Goal: Task Accomplishment & Management: Use online tool/utility

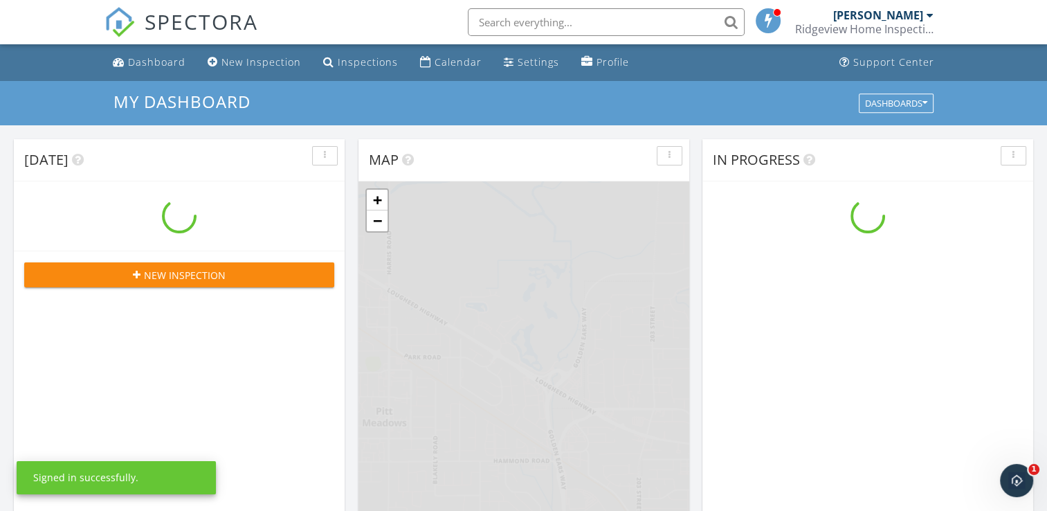
scroll to position [1281, 1069]
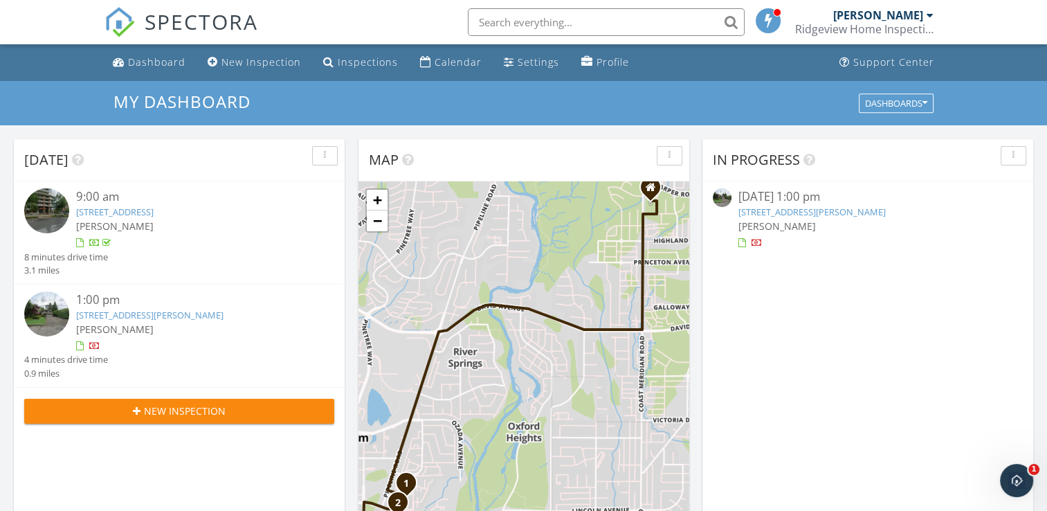
click at [42, 321] on img at bounding box center [46, 313] width 45 height 45
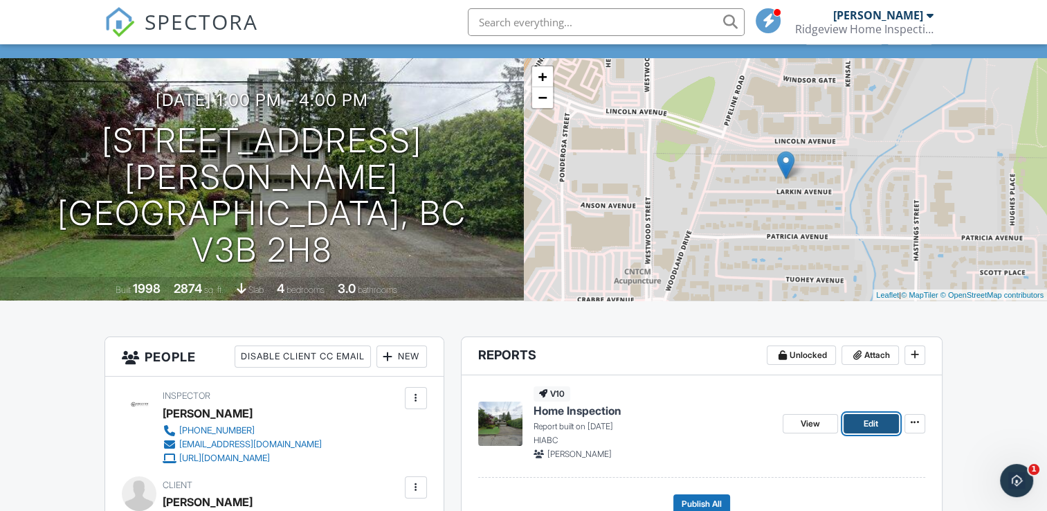
click at [861, 421] on link "Edit" at bounding box center [871, 423] width 55 height 19
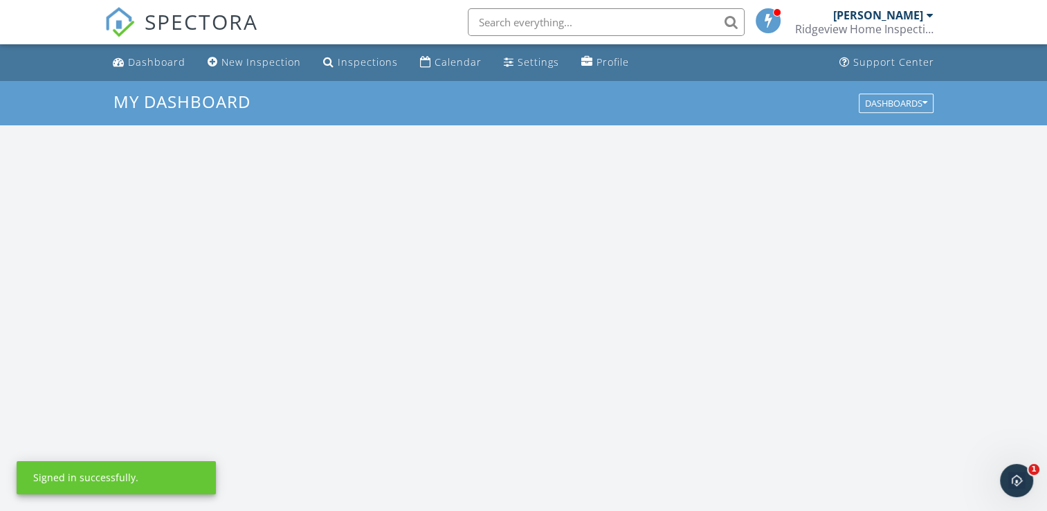
scroll to position [1281, 1069]
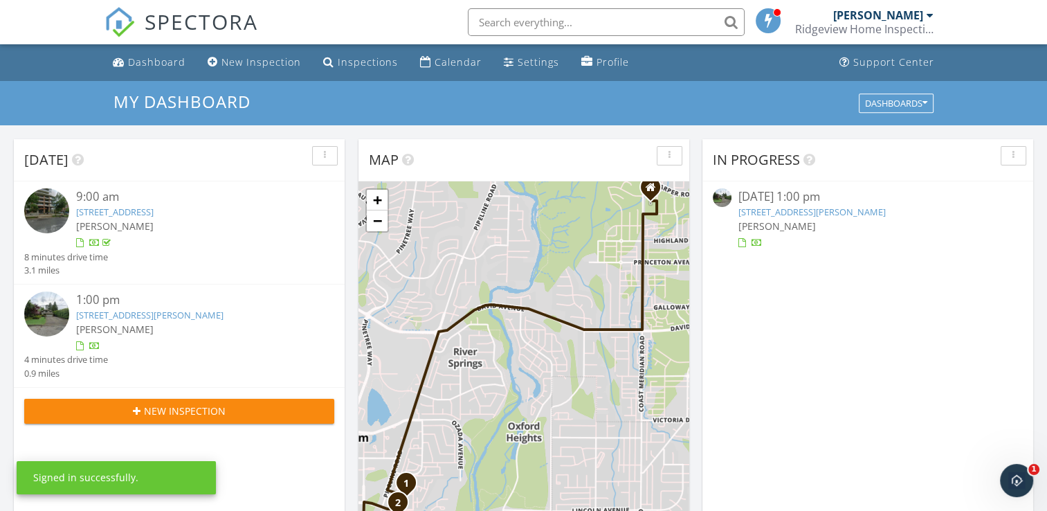
click at [55, 314] on img at bounding box center [46, 313] width 45 height 45
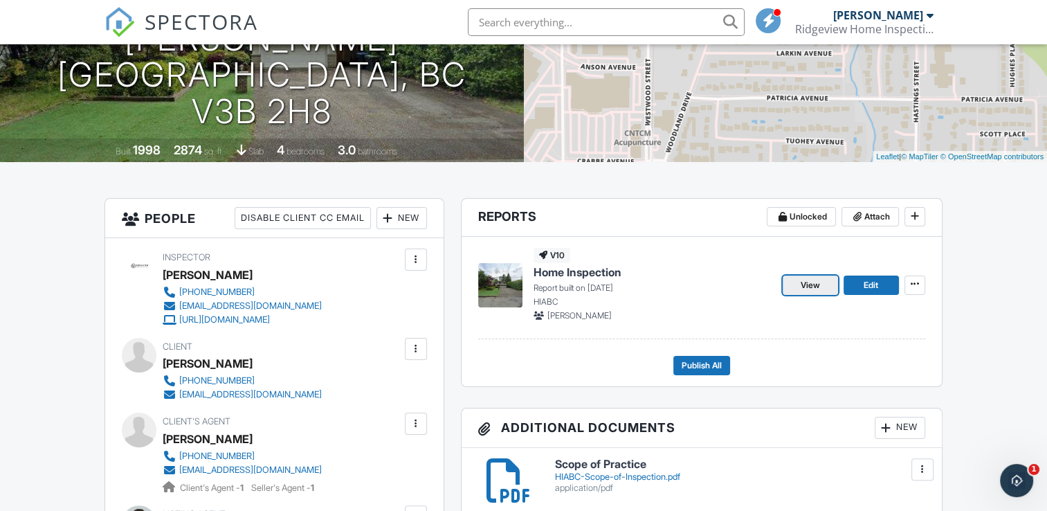
click at [809, 282] on span "View" at bounding box center [810, 285] width 19 height 14
